Goal: Task Accomplishment & Management: Use online tool/utility

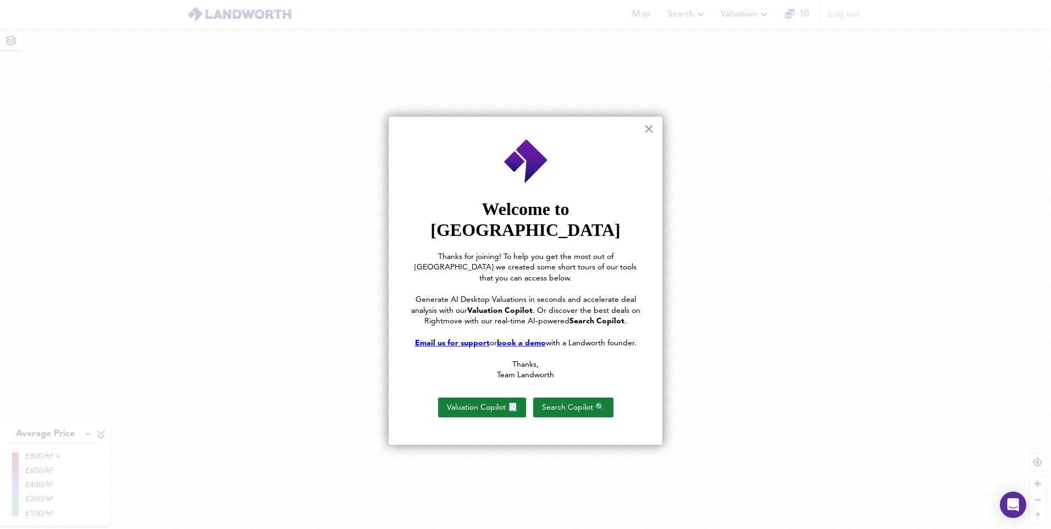
click at [650, 129] on button "×" at bounding box center [649, 129] width 10 height 18
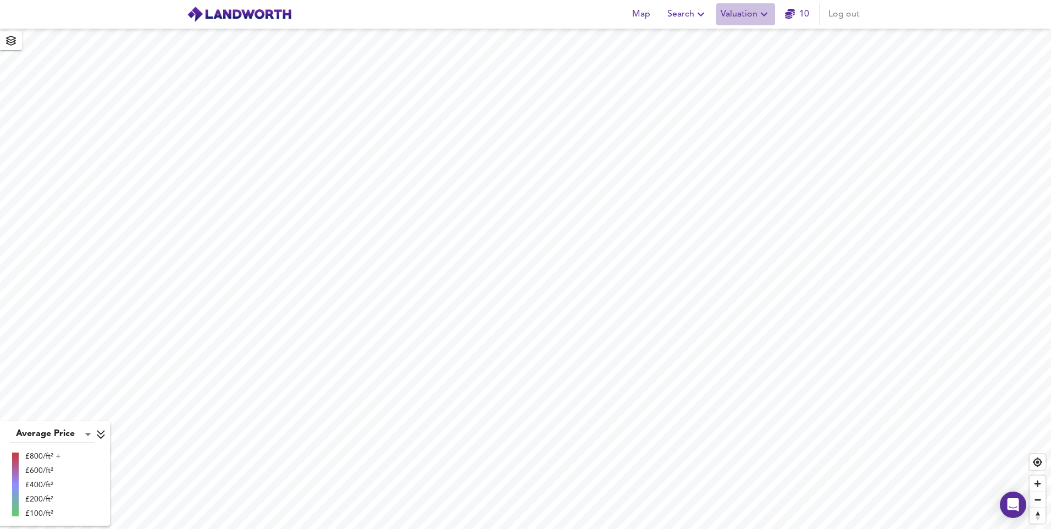
click at [755, 18] on span "Valuation" at bounding box center [746, 14] width 50 height 15
click at [741, 40] on li "New Valuation Report" at bounding box center [745, 40] width 131 height 20
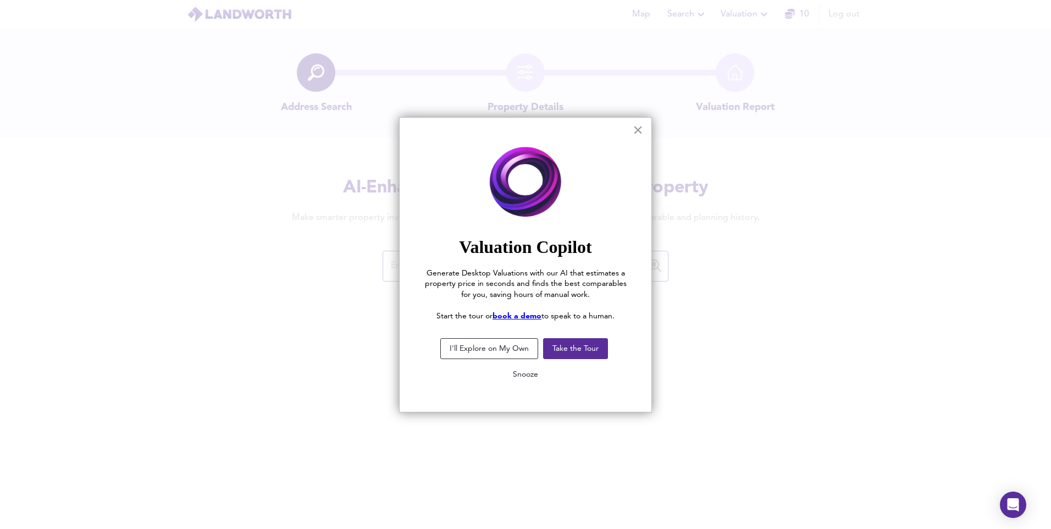
click at [528, 377] on button "Snooze" at bounding box center [525, 374] width 43 height 20
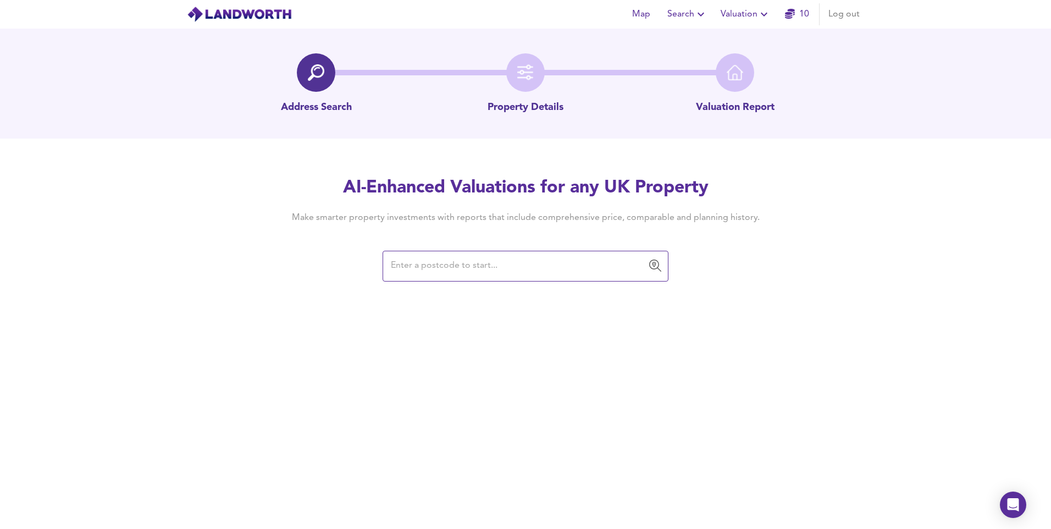
click at [517, 263] on input "text" at bounding box center [517, 266] width 259 height 21
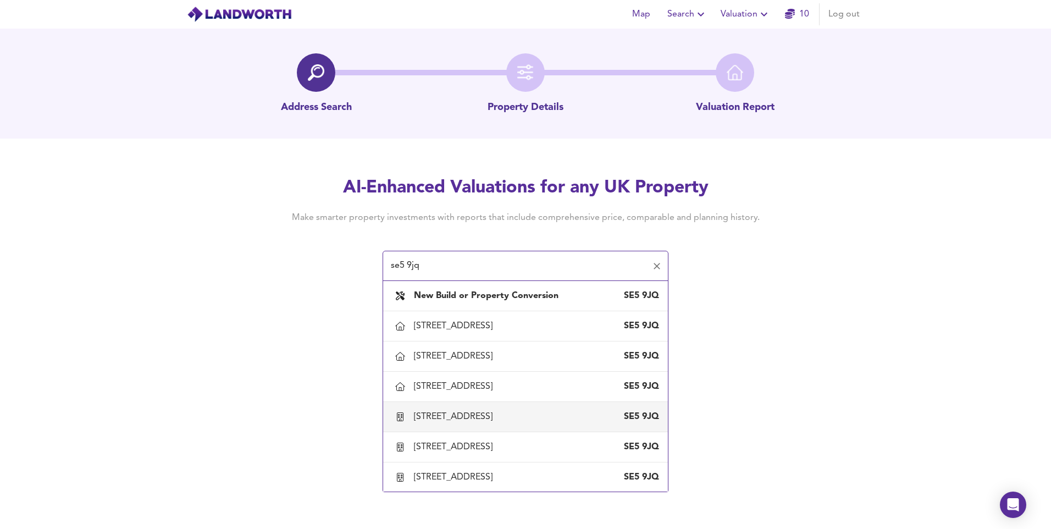
click at [478, 423] on div "[STREET_ADDRESS]" at bounding box center [525, 416] width 267 height 23
type input "[STREET_ADDRESS]"
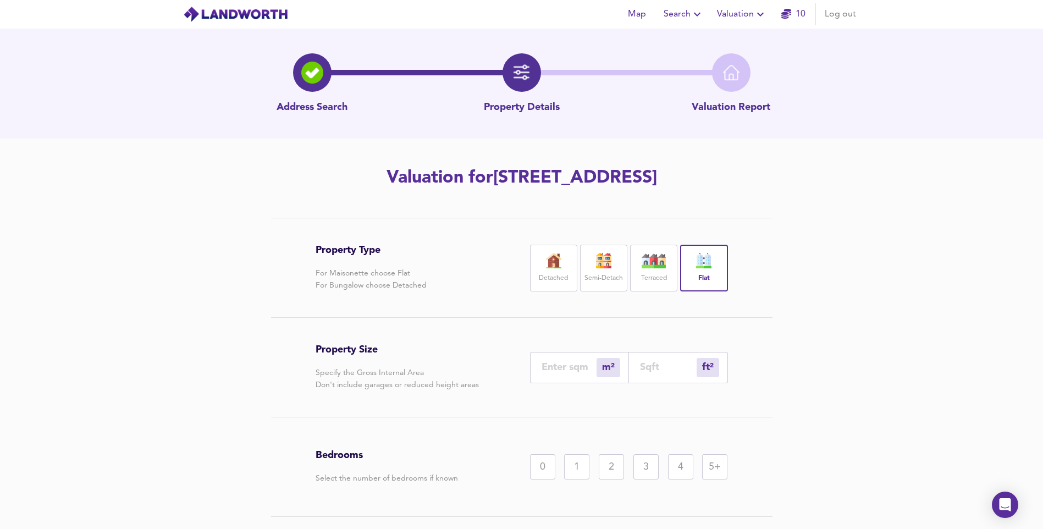
click at [746, 10] on span "Valuation" at bounding box center [742, 14] width 50 height 15
click at [723, 41] on li "New Valuation Report" at bounding box center [741, 40] width 131 height 20
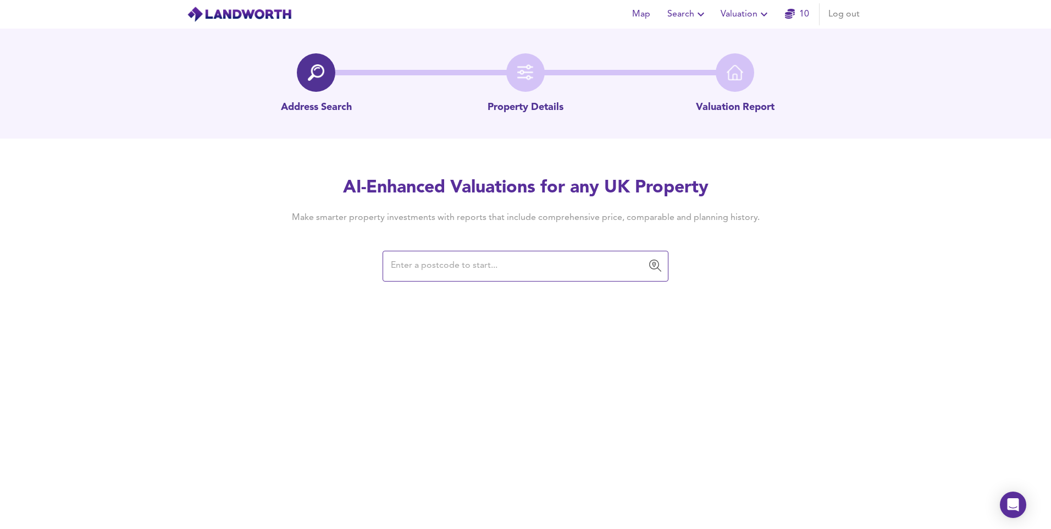
click at [516, 270] on input "text" at bounding box center [517, 266] width 259 height 21
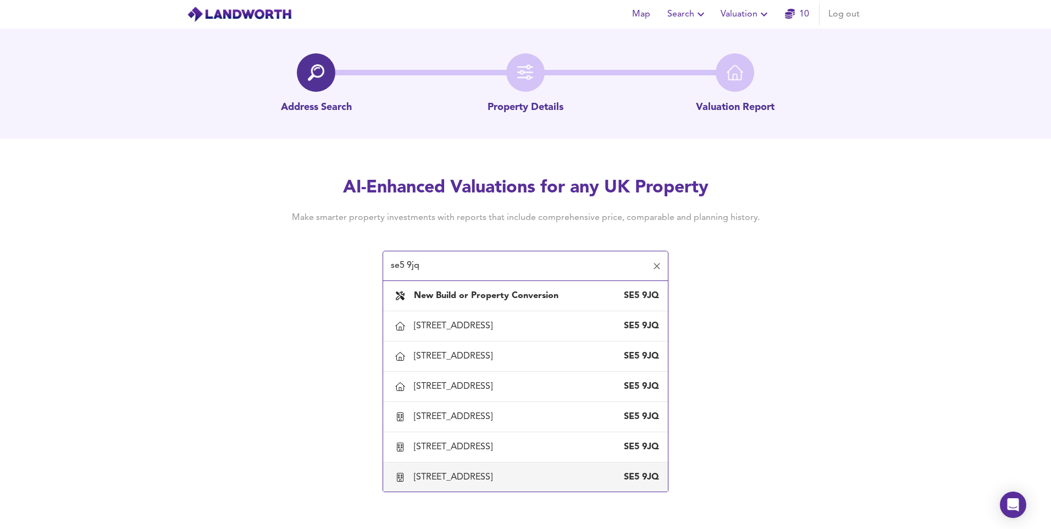
click at [496, 486] on div "[STREET_ADDRESS]" at bounding box center [525, 477] width 267 height 23
type input "[STREET_ADDRESS]"
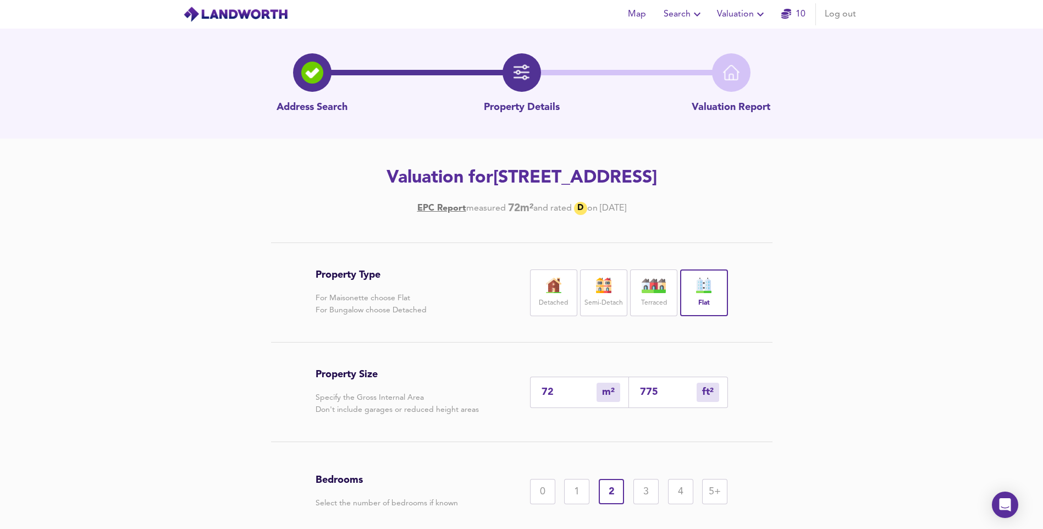
drag, startPoint x: 563, startPoint y: 394, endPoint x: 425, endPoint y: 402, distance: 137.7
click at [408, 408] on div "Property Size Specify the Gross Internal Area Don't include garages or reduced …" at bounding box center [521, 391] width 412 height 99
type input "5"
type input "54"
type input "58"
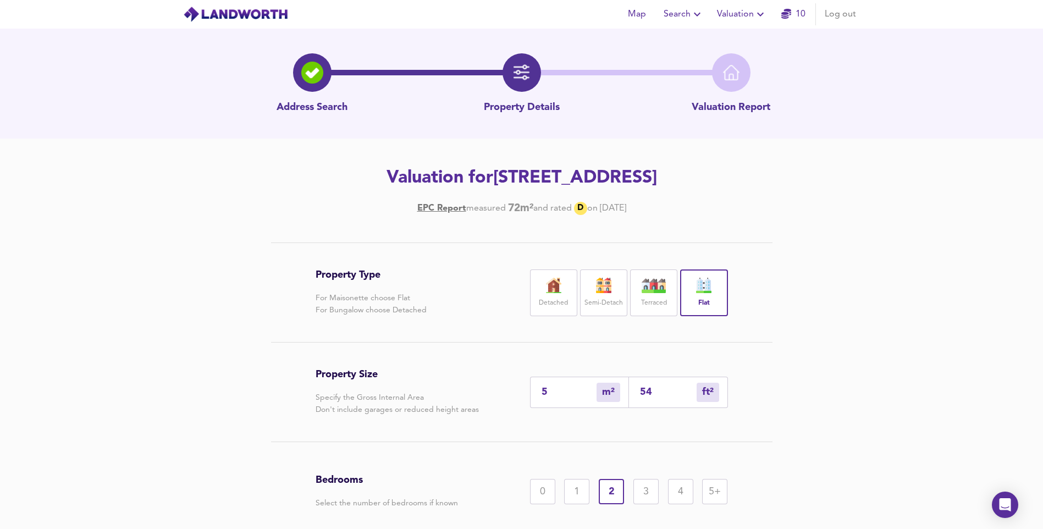
type input "624"
type input "58"
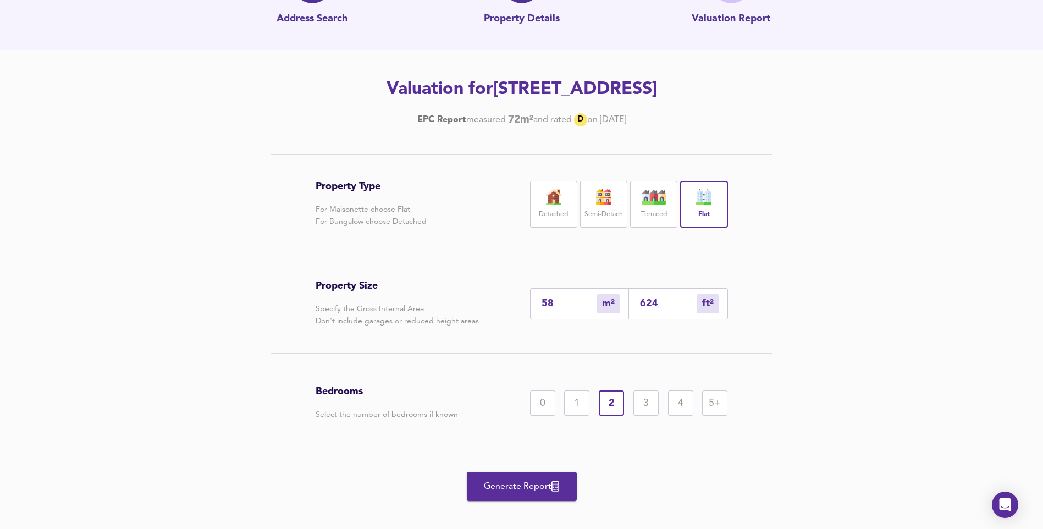
scroll to position [101, 0]
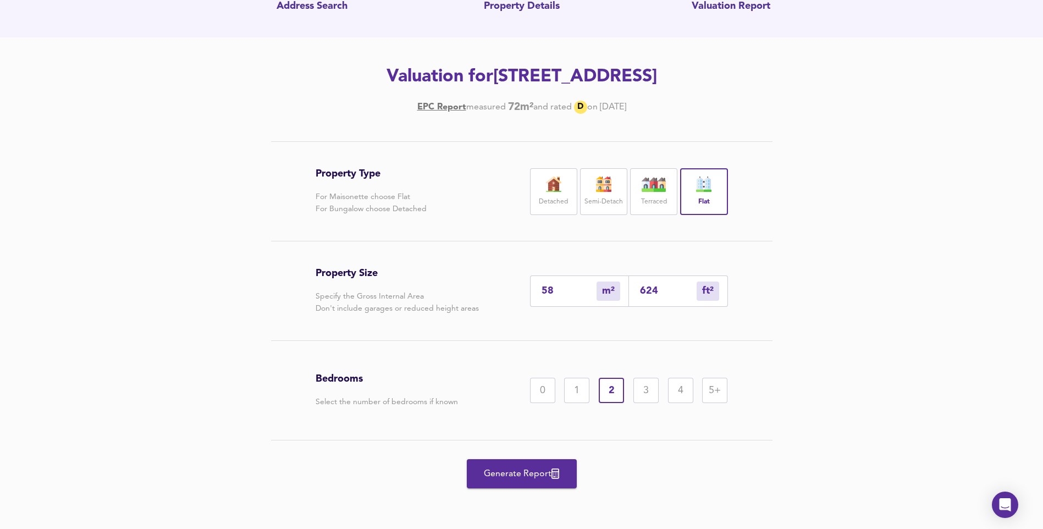
click at [508, 469] on span "Generate Report" at bounding box center [522, 473] width 88 height 15
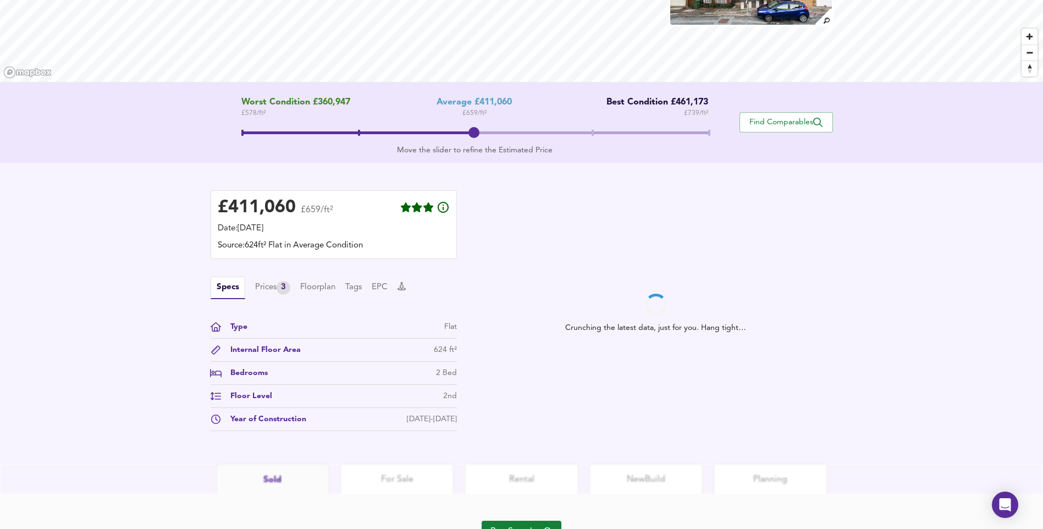
scroll to position [165, 0]
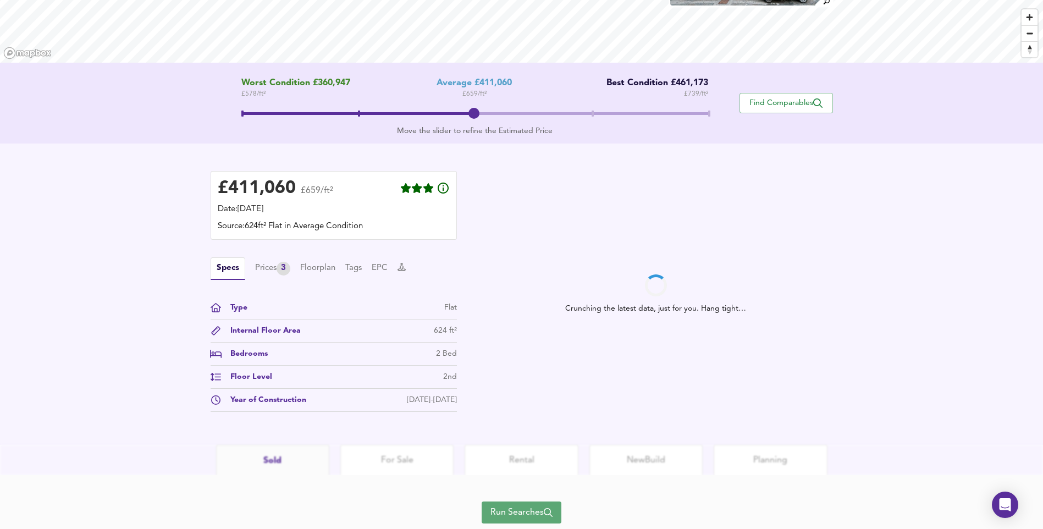
click at [534, 519] on span "Run Searches" at bounding box center [521, 512] width 62 height 15
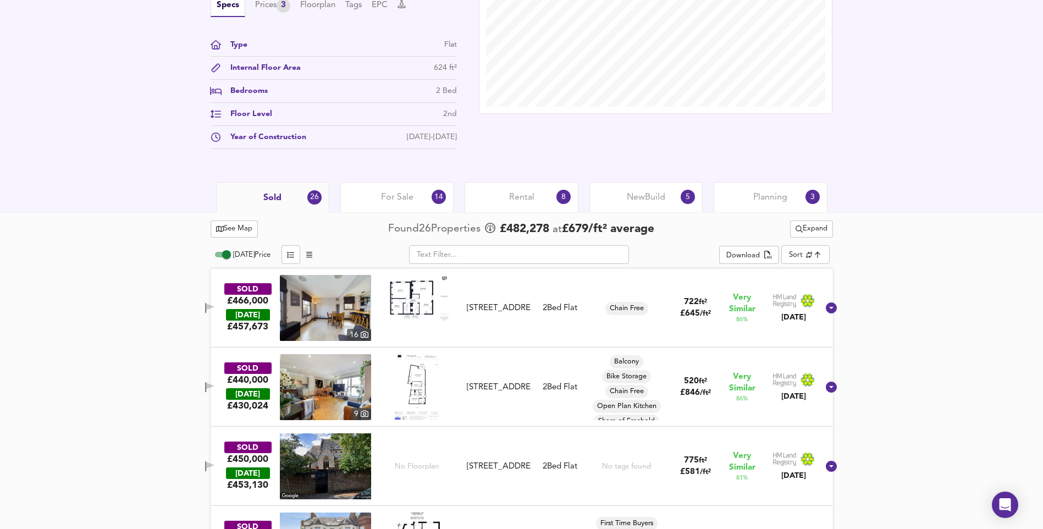
scroll to position [385, 0]
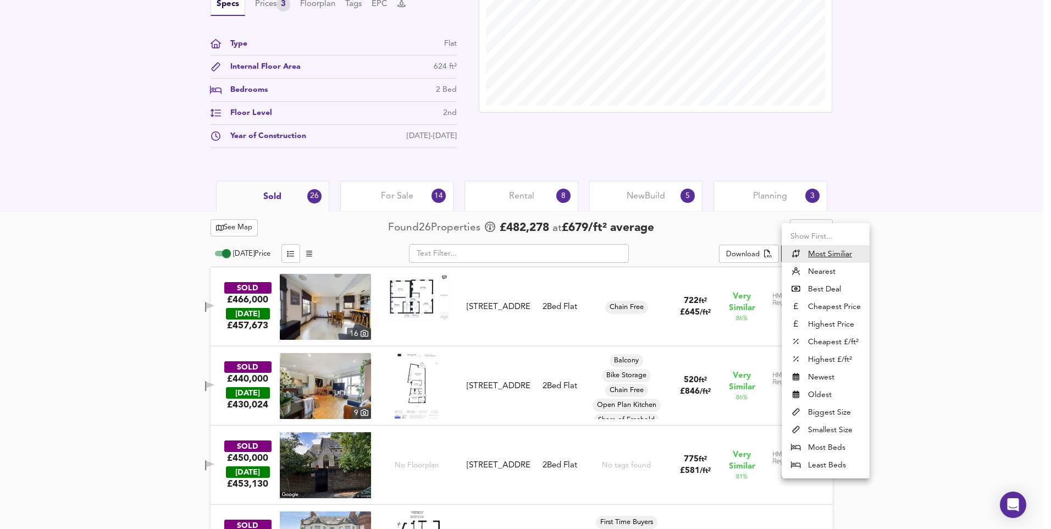
click at [824, 269] on li "Nearest" at bounding box center [826, 272] width 88 height 18
type input "distancetocenter"
